Goal: Task Accomplishment & Management: Complete application form

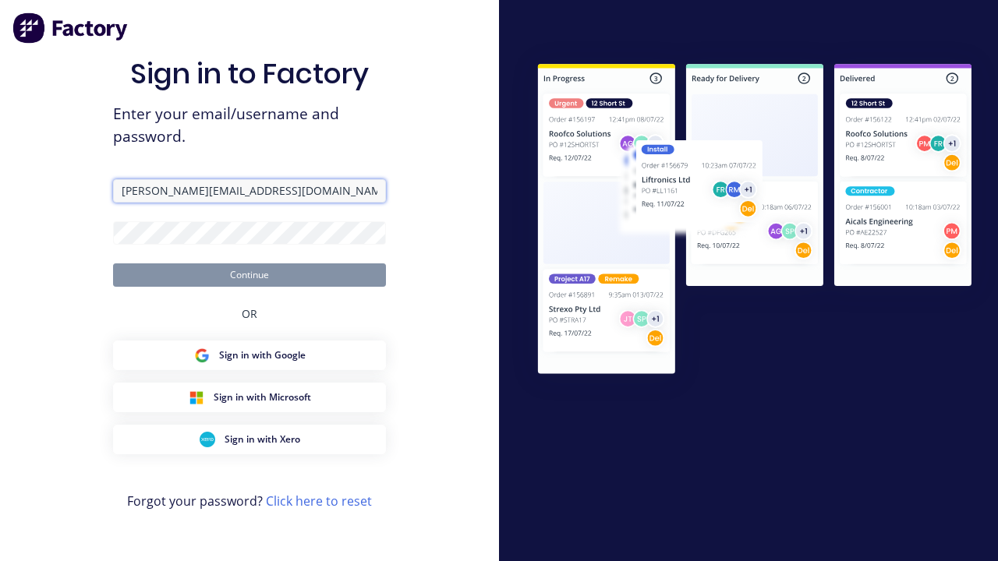
type input "[PERSON_NAME][EMAIL_ADDRESS][DOMAIN_NAME]"
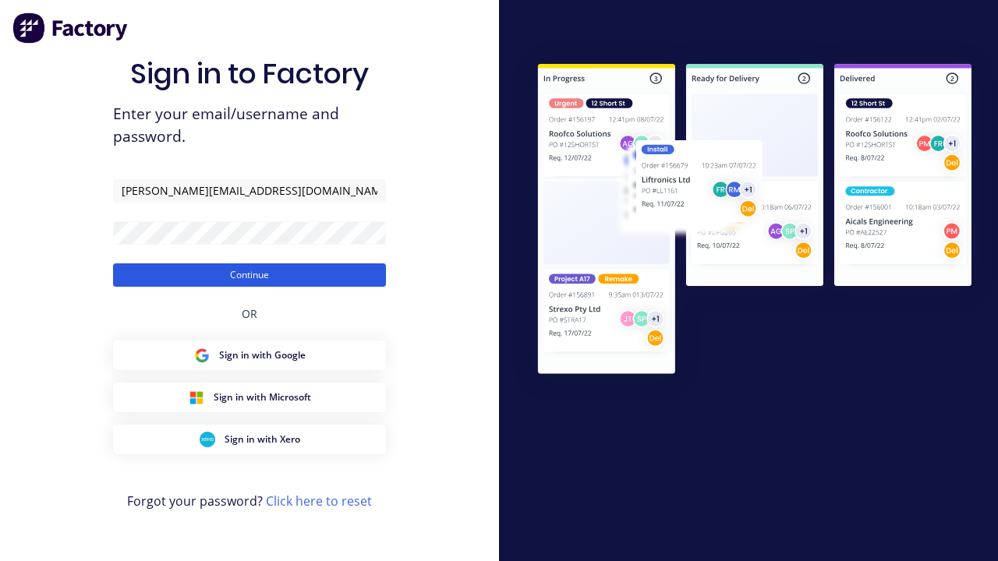
click at [249, 274] on button "Continue" at bounding box center [249, 274] width 273 height 23
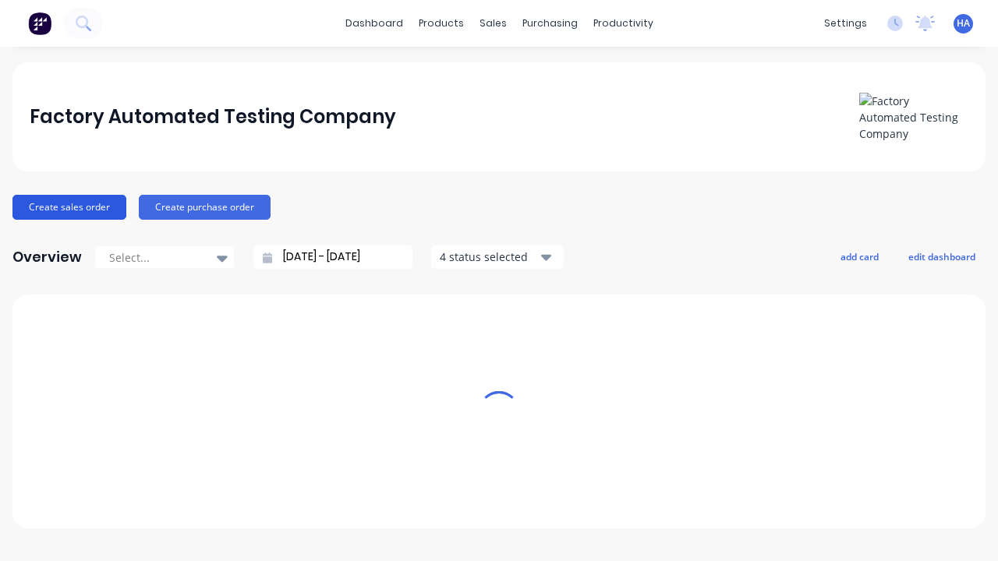
click at [68, 207] on button "Create sales order" at bounding box center [69, 207] width 114 height 25
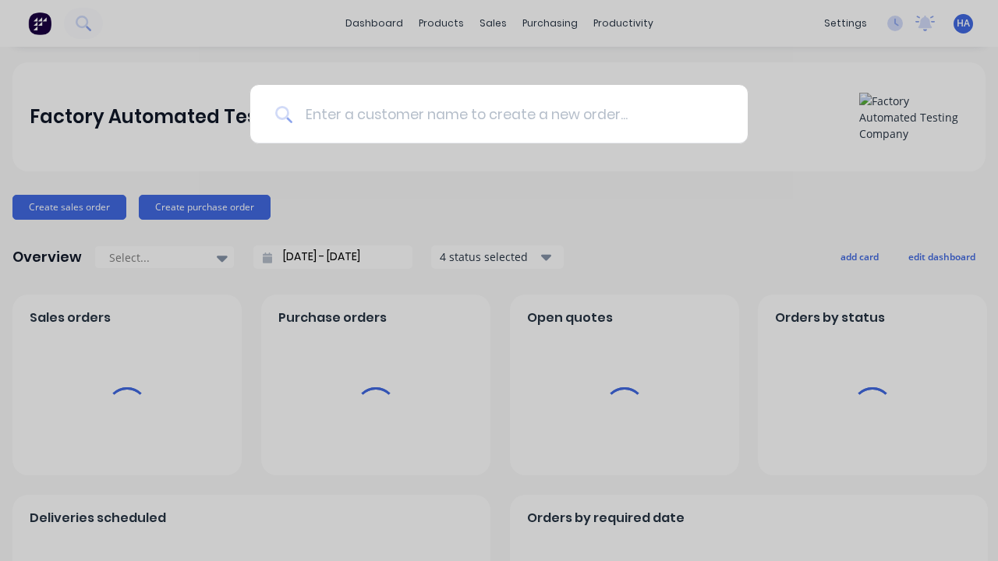
click at [507, 114] on input at bounding box center [507, 114] width 430 height 58
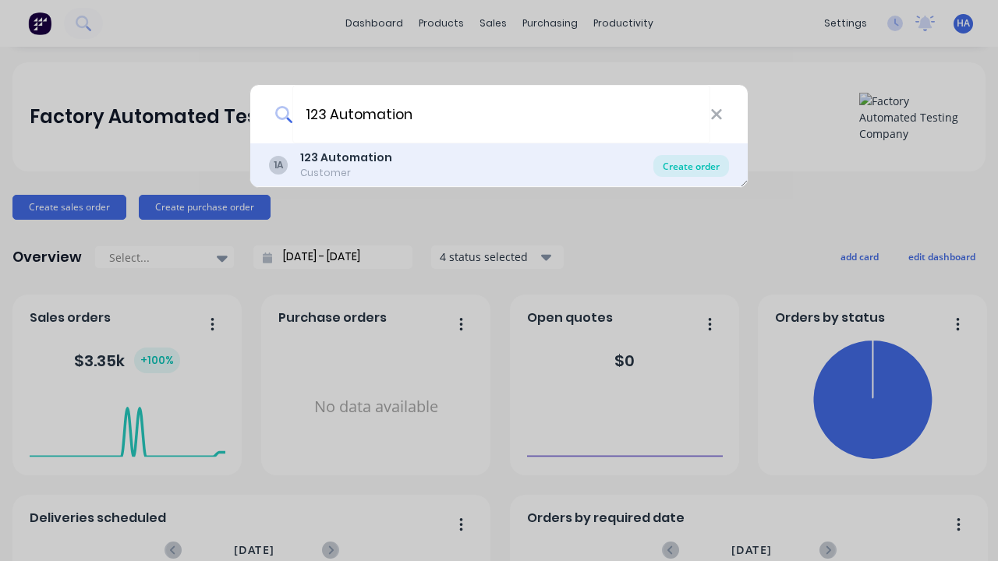
type input "123 Automation"
click at [691, 166] on div "Create order" at bounding box center [691, 166] width 76 height 22
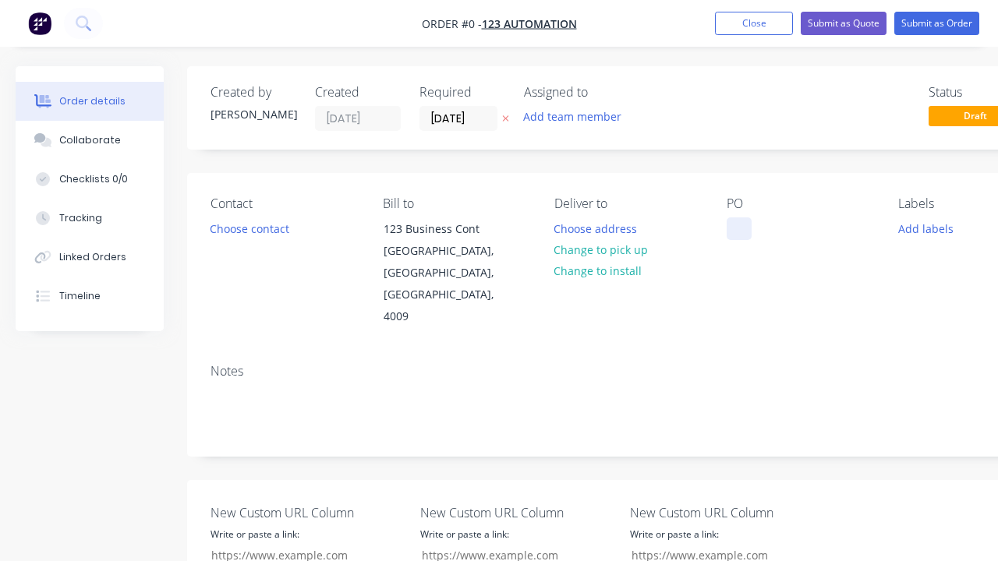
click at [738, 228] on div at bounding box center [738, 228] width 25 height 23
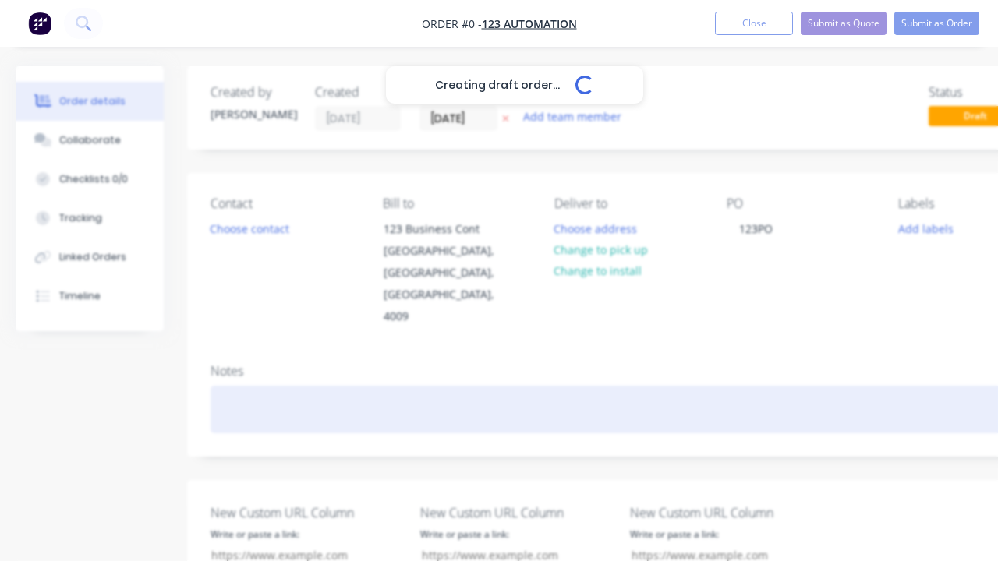
scroll to position [0, 48]
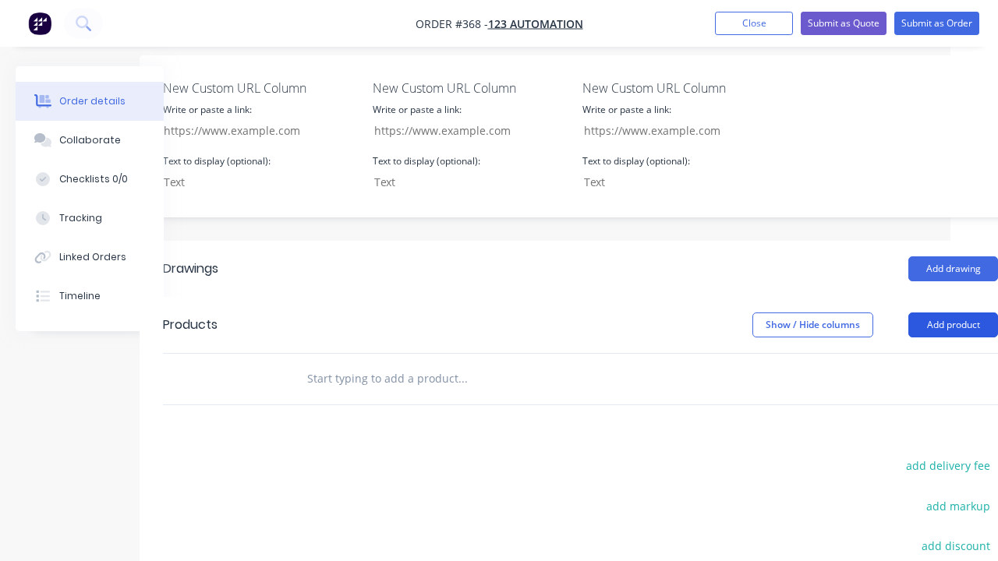
scroll to position [425, 87]
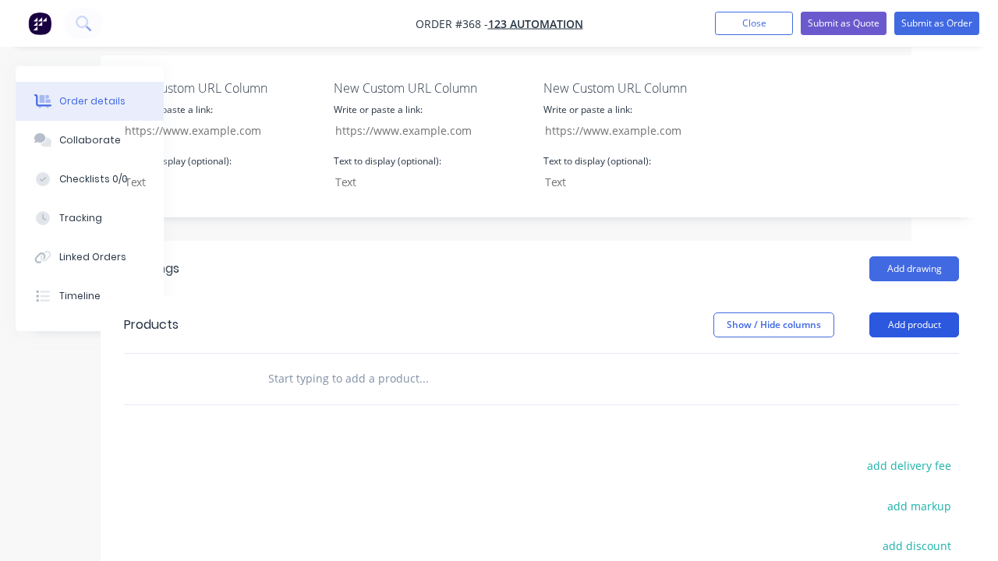
click at [913, 313] on button "Add product" at bounding box center [914, 325] width 90 height 25
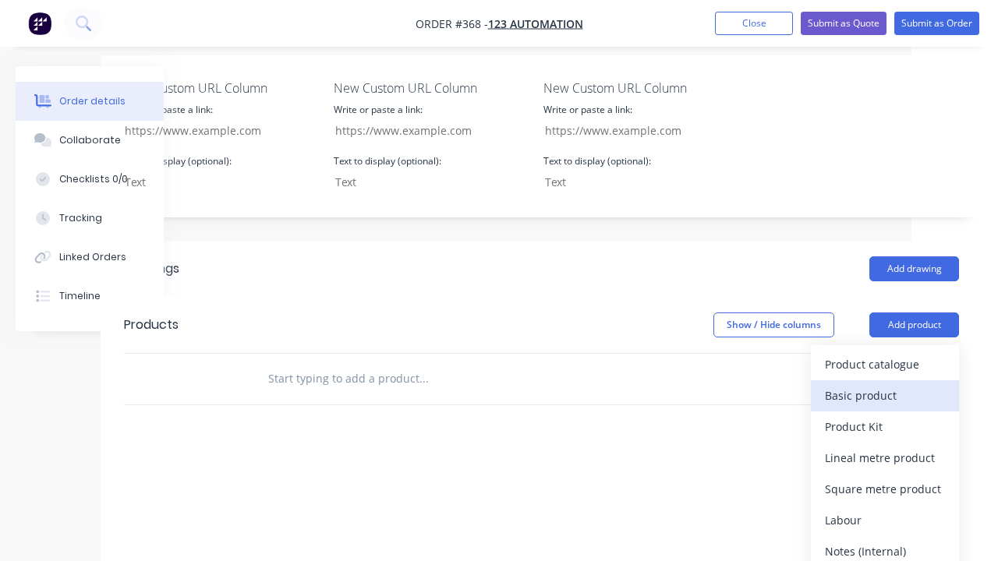
click at [885, 384] on div "Basic product" at bounding box center [885, 395] width 120 height 23
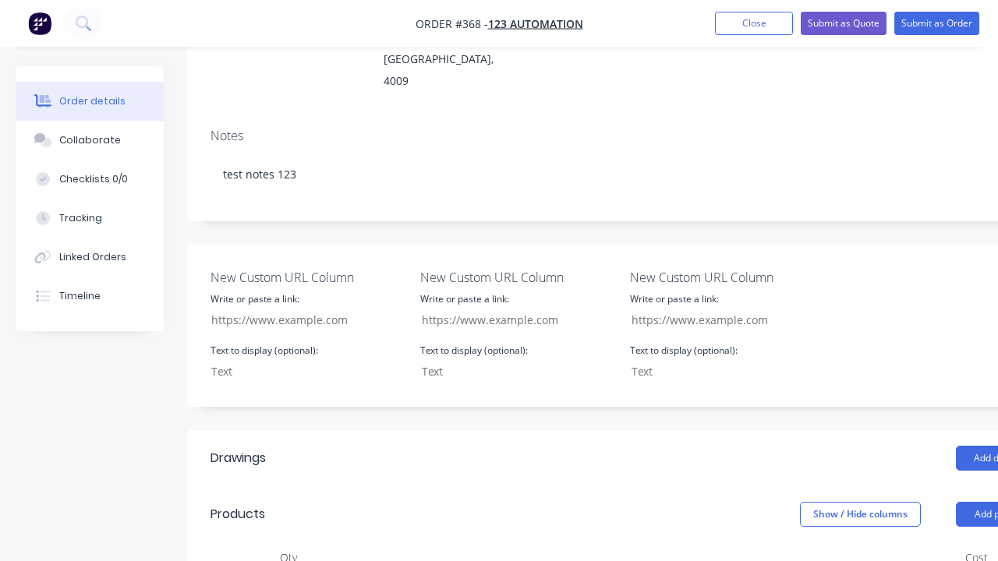
scroll to position [531, 0]
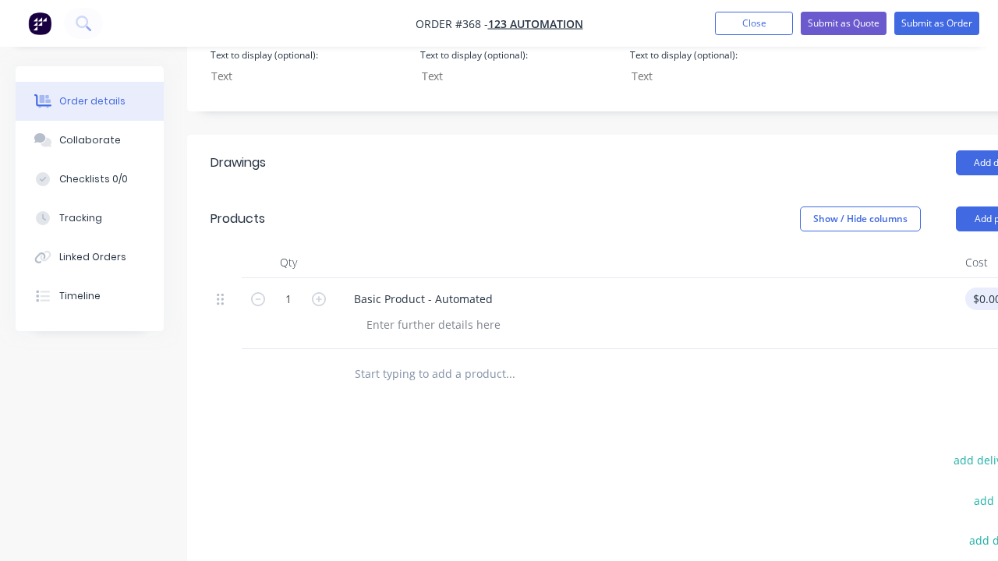
click at [980, 278] on div "1 Basic Product - Automated $0.00 $0.00 % $0.00 $0.00 $0.00 $0.00" at bounding box center [627, 313] width 835 height 71
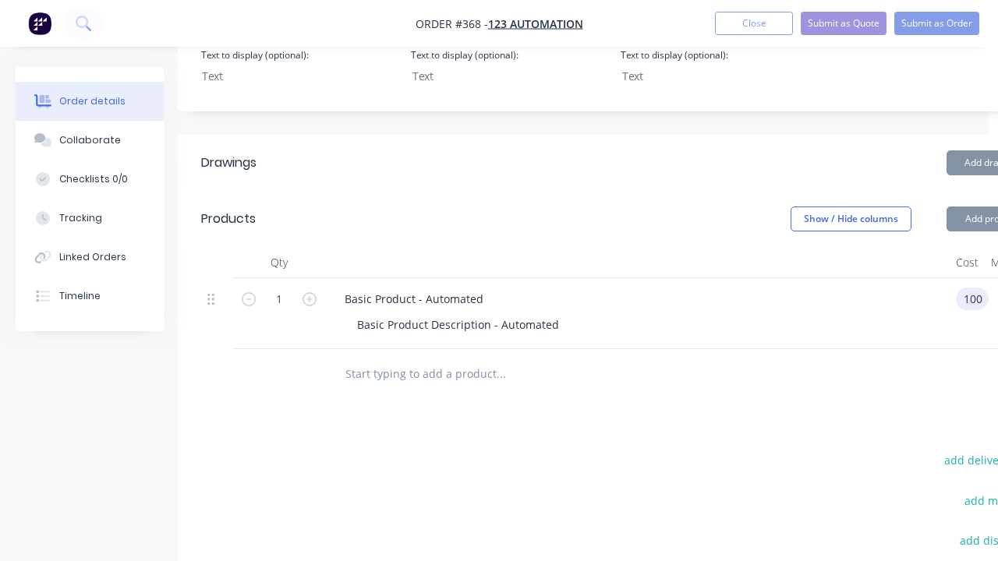
scroll to position [0, 0]
click at [988, 278] on div "%" at bounding box center [1008, 313] width 40 height 71
type input "$100.00"
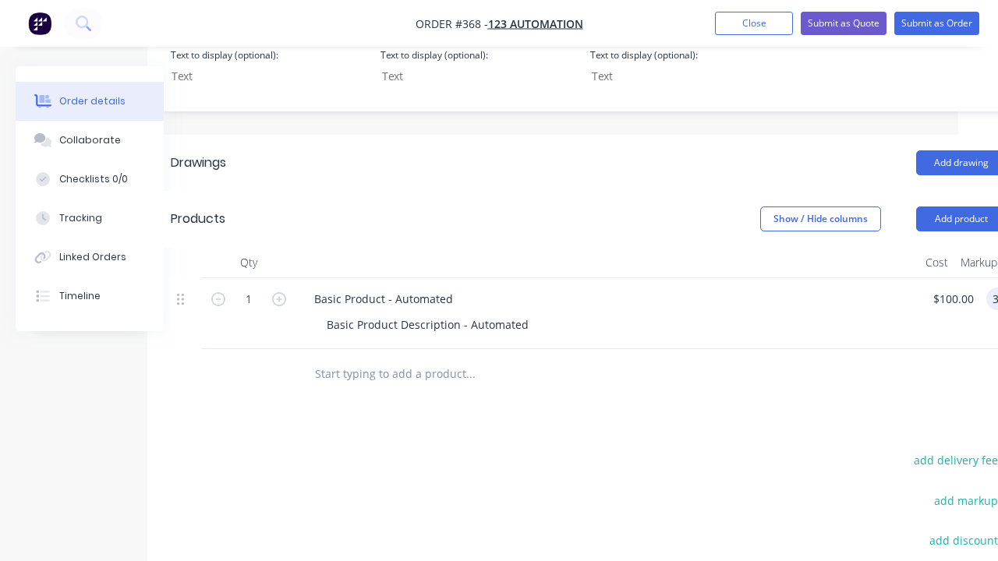
scroll to position [531, 46]
type input "30"
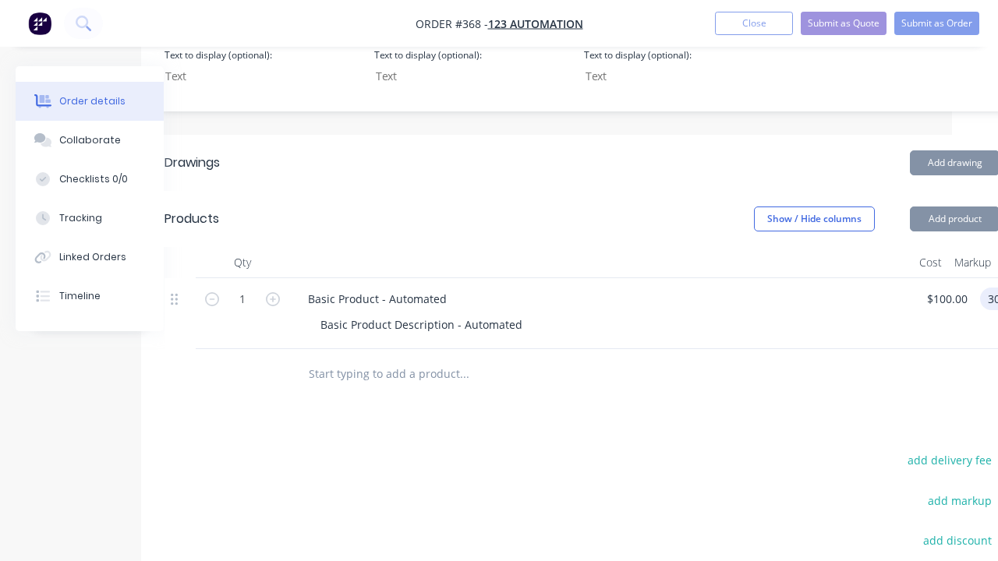
scroll to position [531, 0]
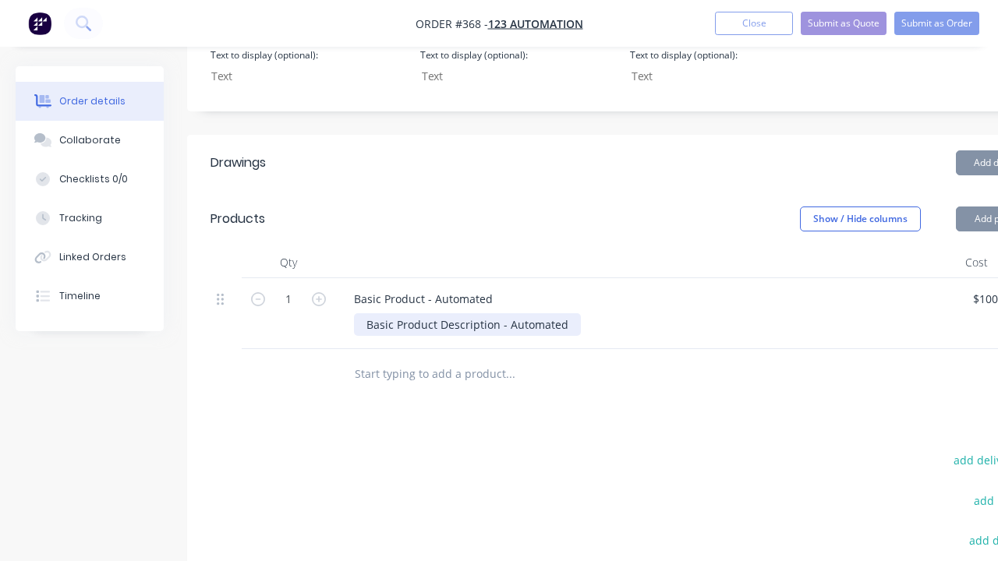
click at [499, 313] on div "Basic Product Description - Automated" at bounding box center [467, 324] width 227 height 23
type input "$130.00"
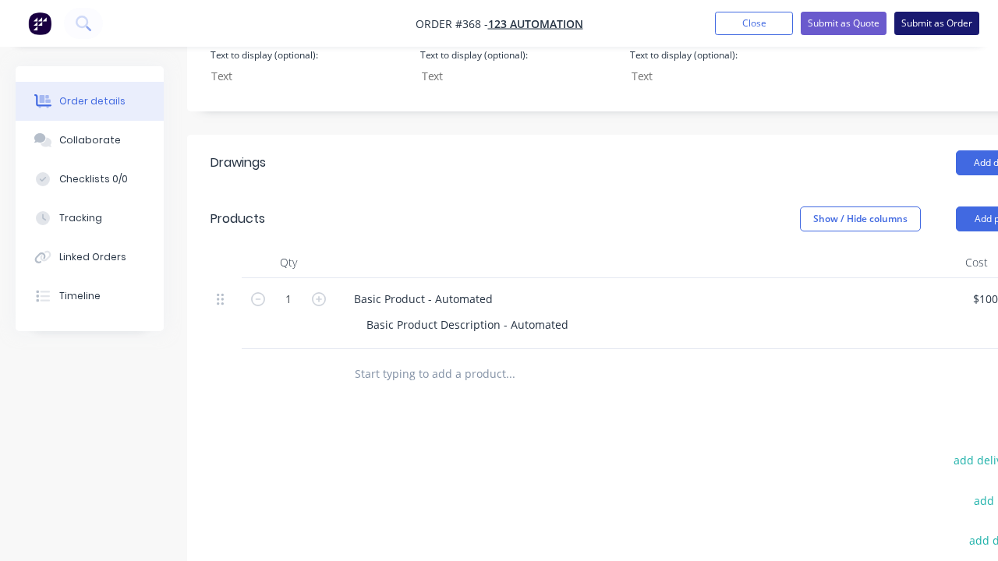
click at [936, 23] on button "Submit as Order" at bounding box center [936, 23] width 85 height 23
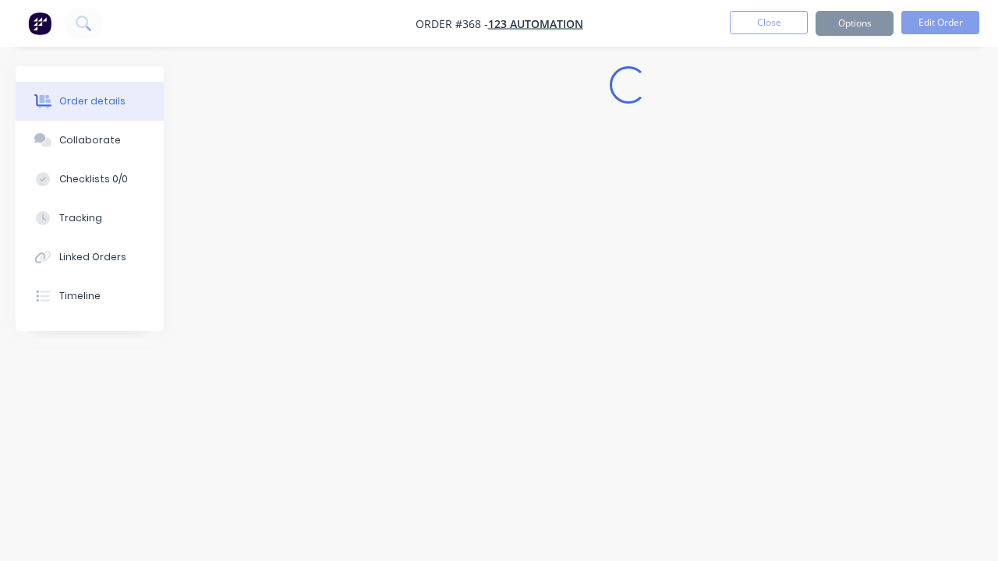
scroll to position [0, 0]
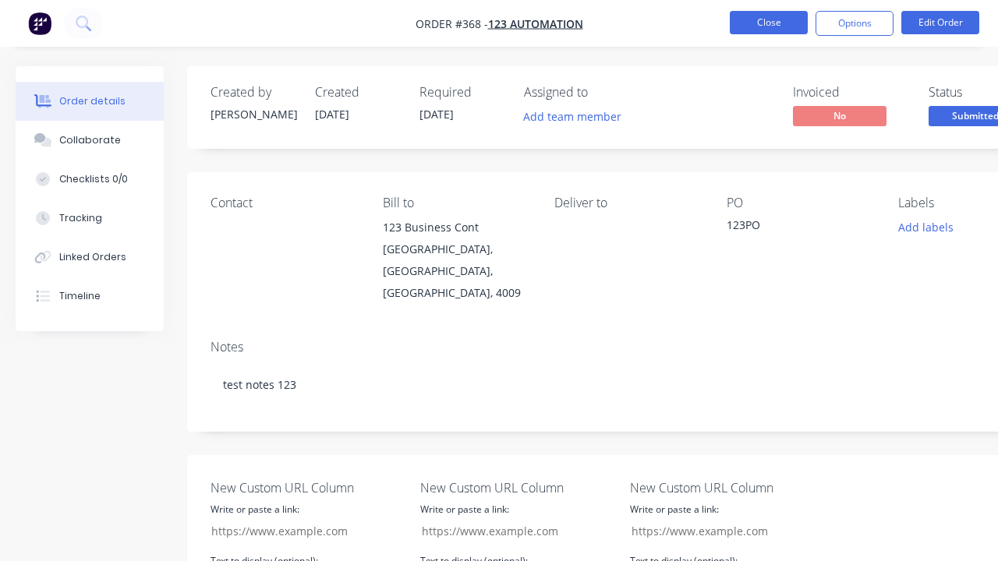
click at [768, 23] on button "Close" at bounding box center [769, 22] width 78 height 23
